Goal: Task Accomplishment & Management: Use online tool/utility

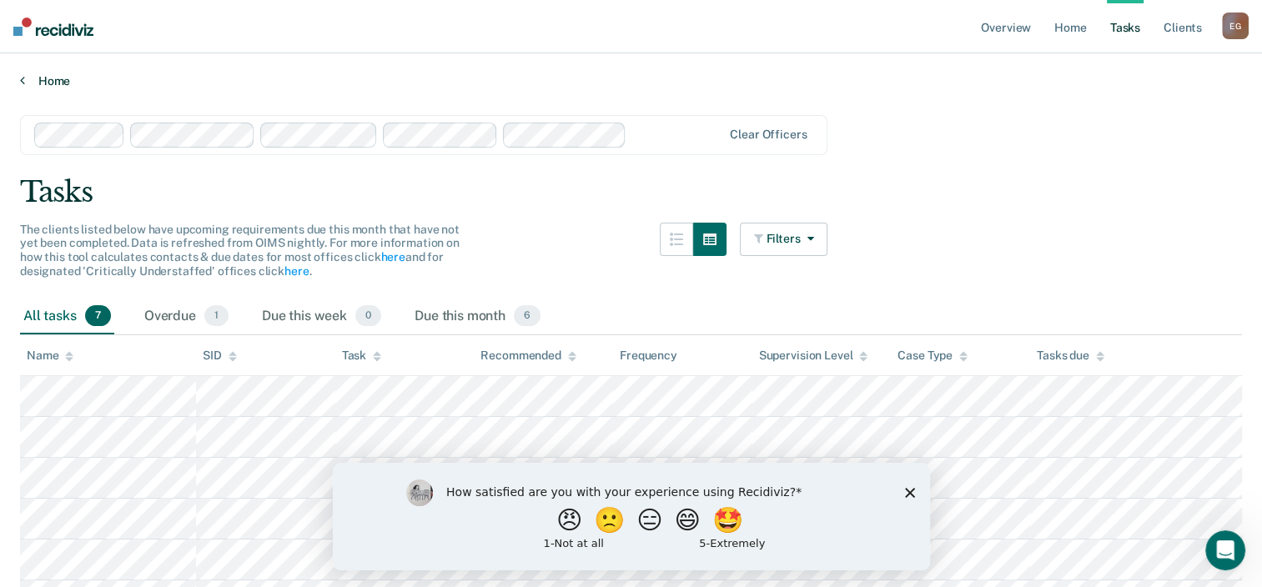
click at [23, 78] on icon at bounding box center [22, 79] width 5 height 13
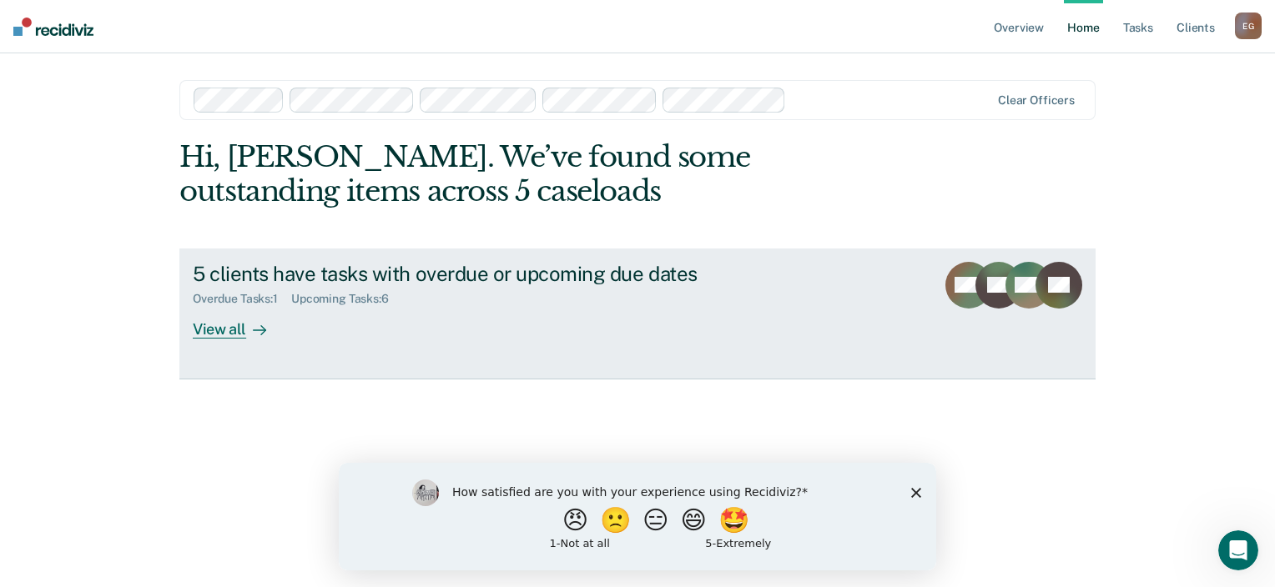
click at [229, 330] on div "View all" at bounding box center [239, 322] width 93 height 33
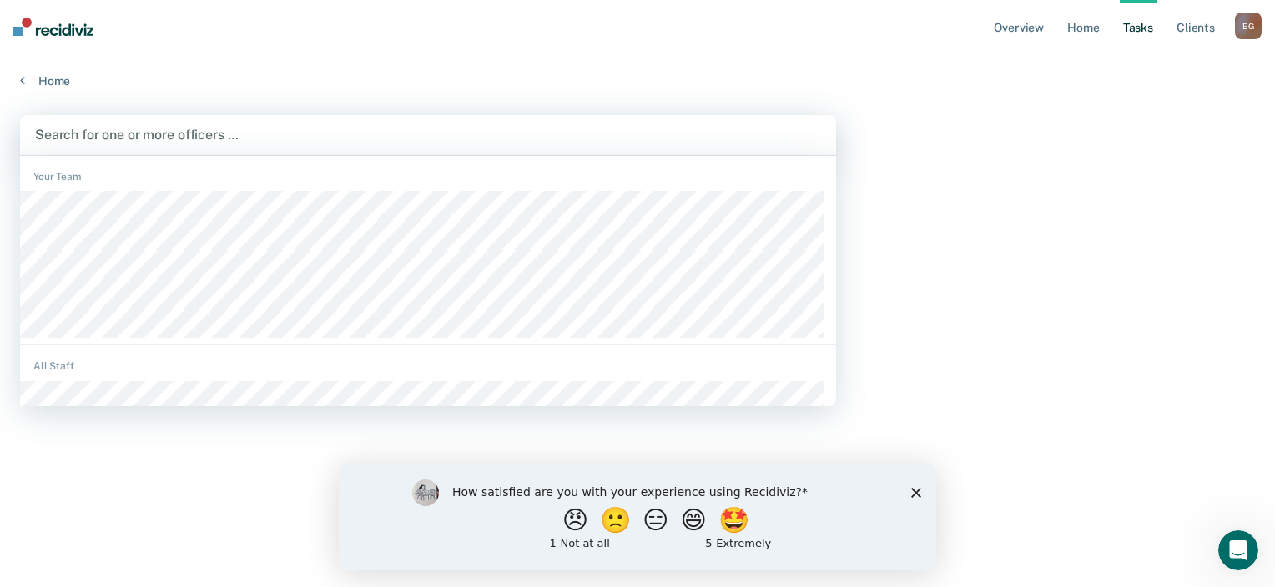
click at [236, 133] on div at bounding box center [428, 134] width 786 height 19
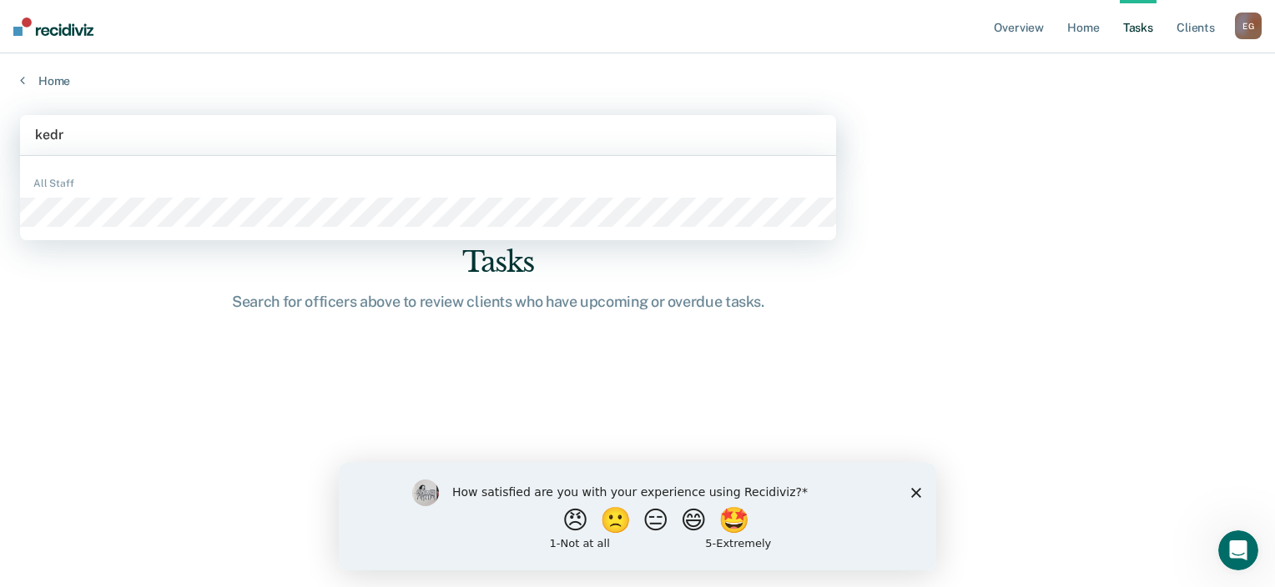
type input "[PERSON_NAME]"
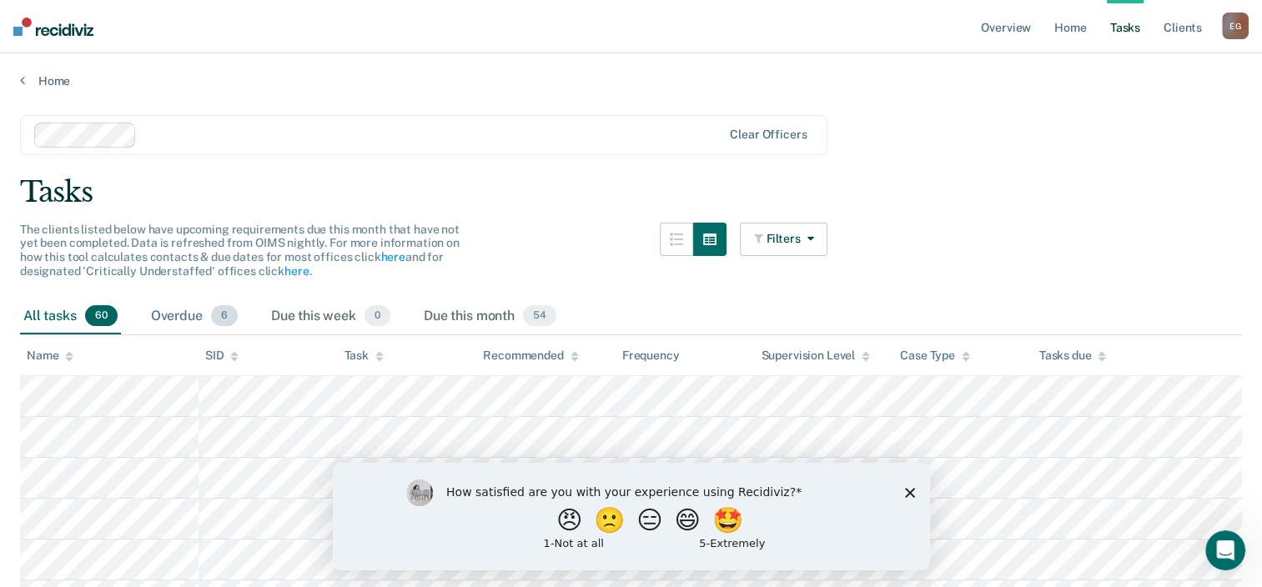
click at [185, 317] on div "Overdue 6" at bounding box center [194, 317] width 93 height 37
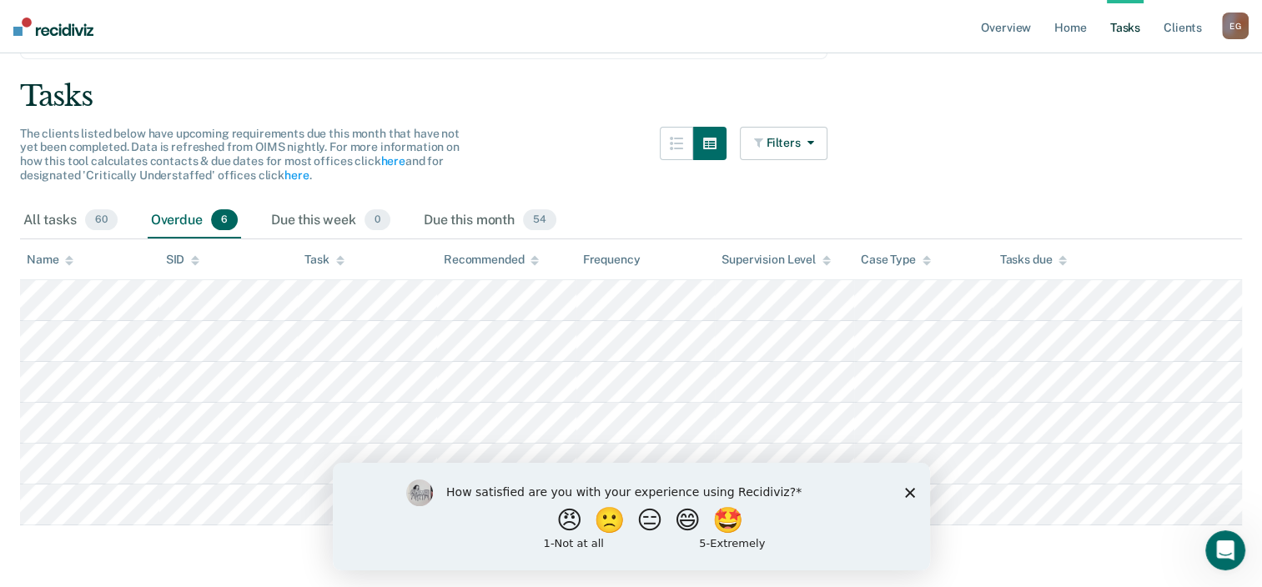
scroll to position [100, 0]
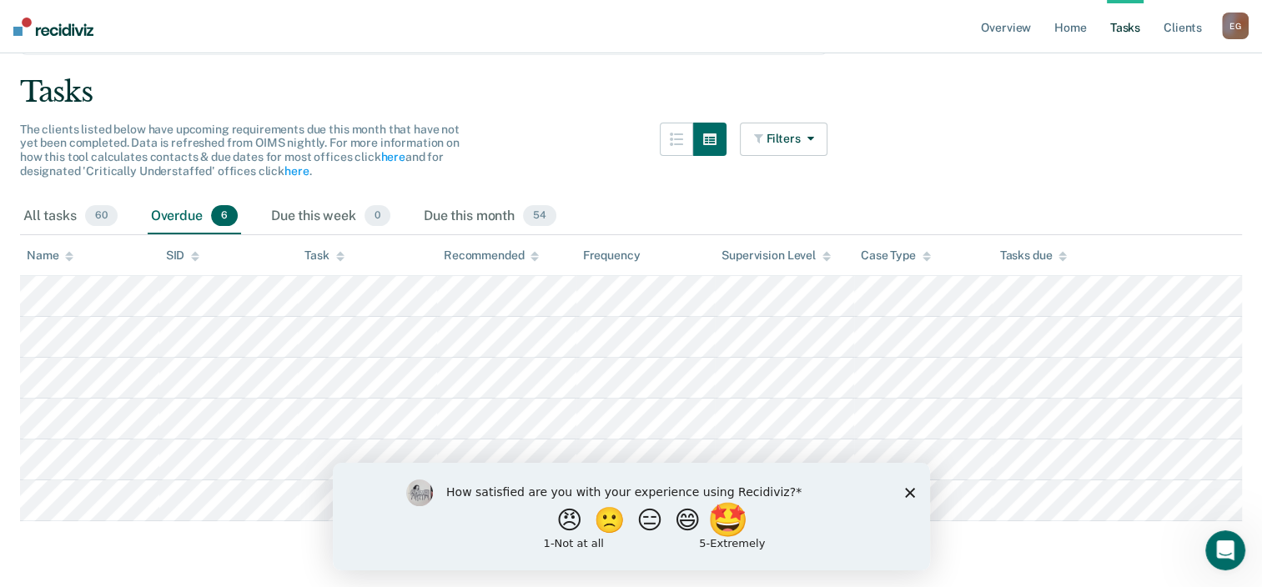
click at [743, 525] on button "🤩" at bounding box center [728, 519] width 45 height 33
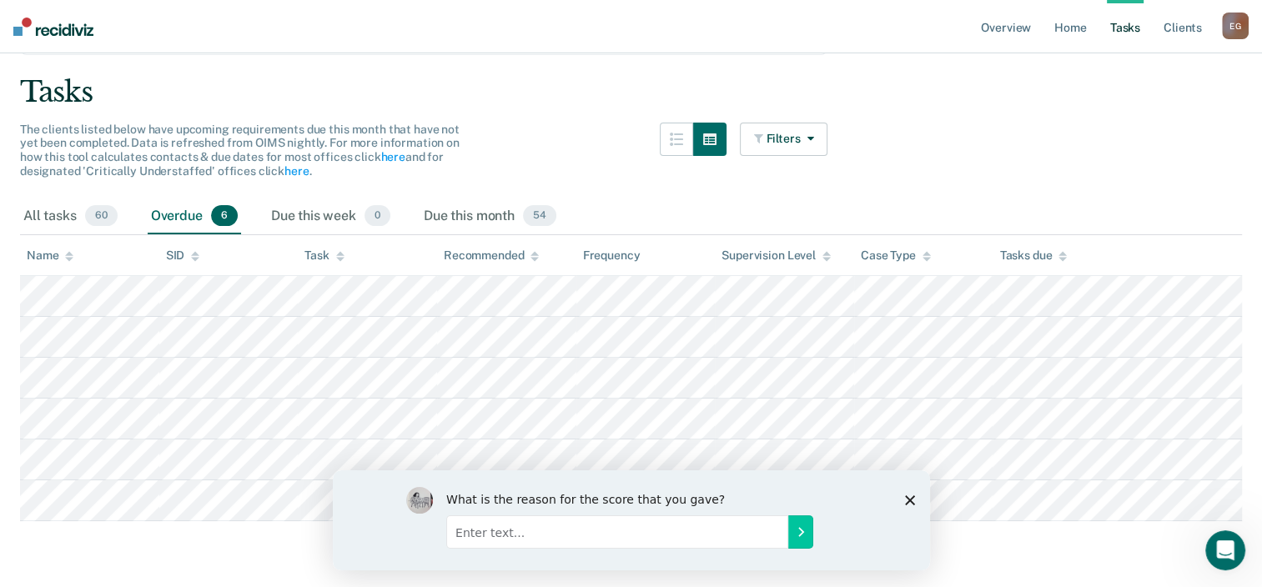
click at [717, 533] on input "Enter text..." at bounding box center [616, 531] width 342 height 33
type input "it provides the information I need to do my job"
click at [800, 531] on icon "Submit your response" at bounding box center [800, 532] width 4 height 8
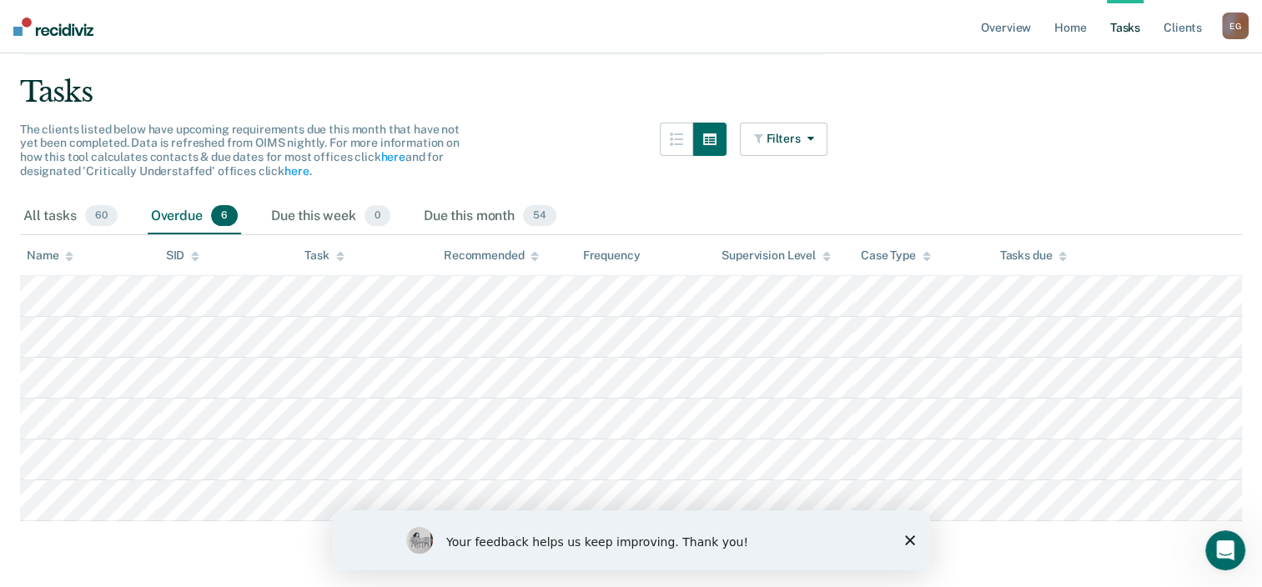
click at [948, 554] on main "Clear officers Tasks The clients listed below have upcoming requirements due th…" at bounding box center [631, 285] width 1262 height 595
click at [909, 537] on icon "Close survey" at bounding box center [909, 541] width 10 height 10
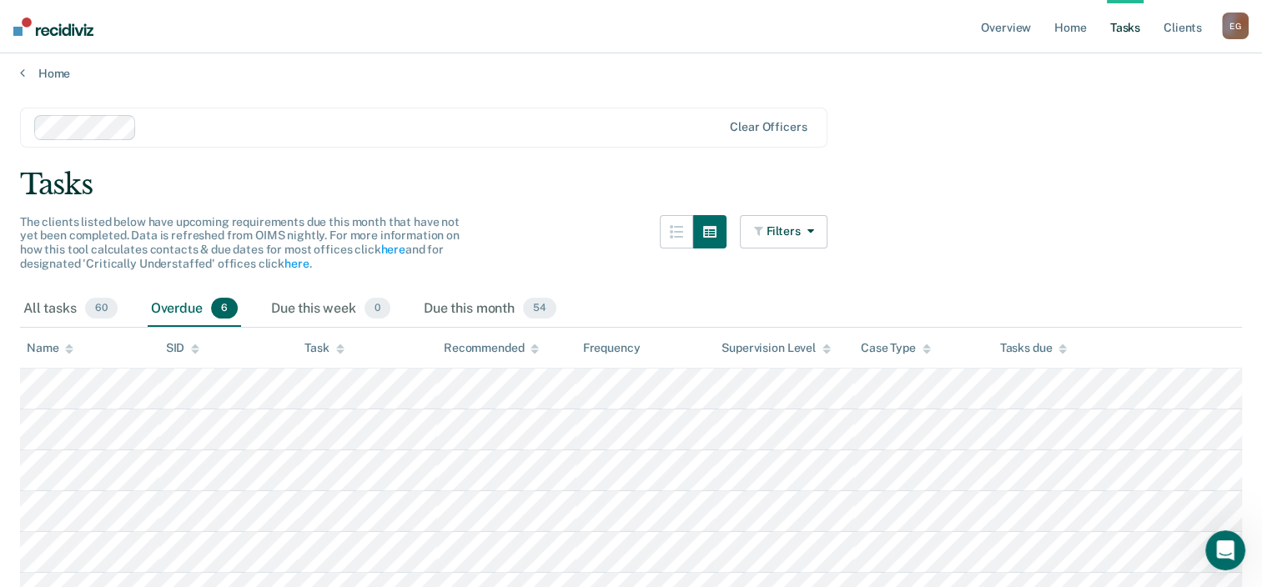
scroll to position [0, 0]
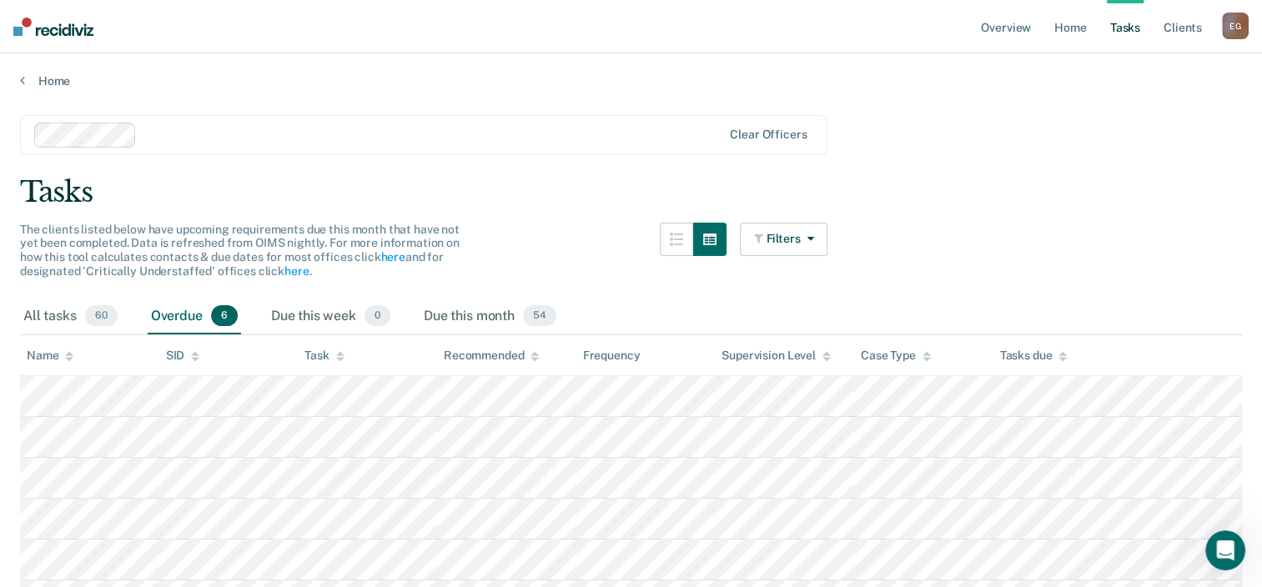
click at [1094, 149] on main "Clear officers Tasks The clients listed below have upcoming requirements due th…" at bounding box center [631, 385] width 1262 height 595
